Goal: Task Accomplishment & Management: Use online tool/utility

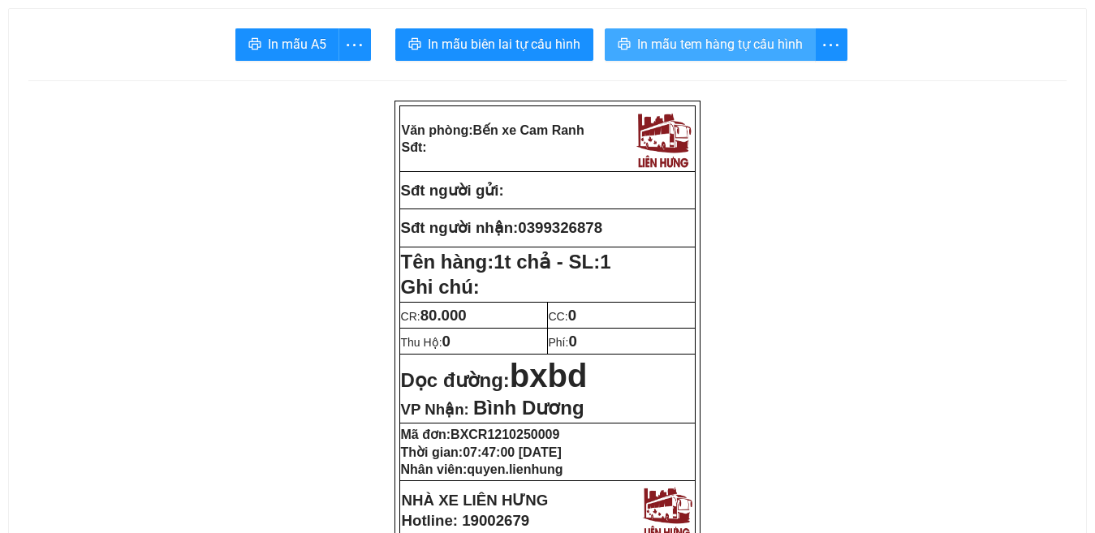
click at [711, 49] on span "In mẫu tem hàng tự cấu hình" at bounding box center [720, 44] width 166 height 20
click at [713, 45] on span "In mẫu tem hàng tự cấu hình" at bounding box center [720, 44] width 166 height 20
